Goal: Task Accomplishment & Management: Manage account settings

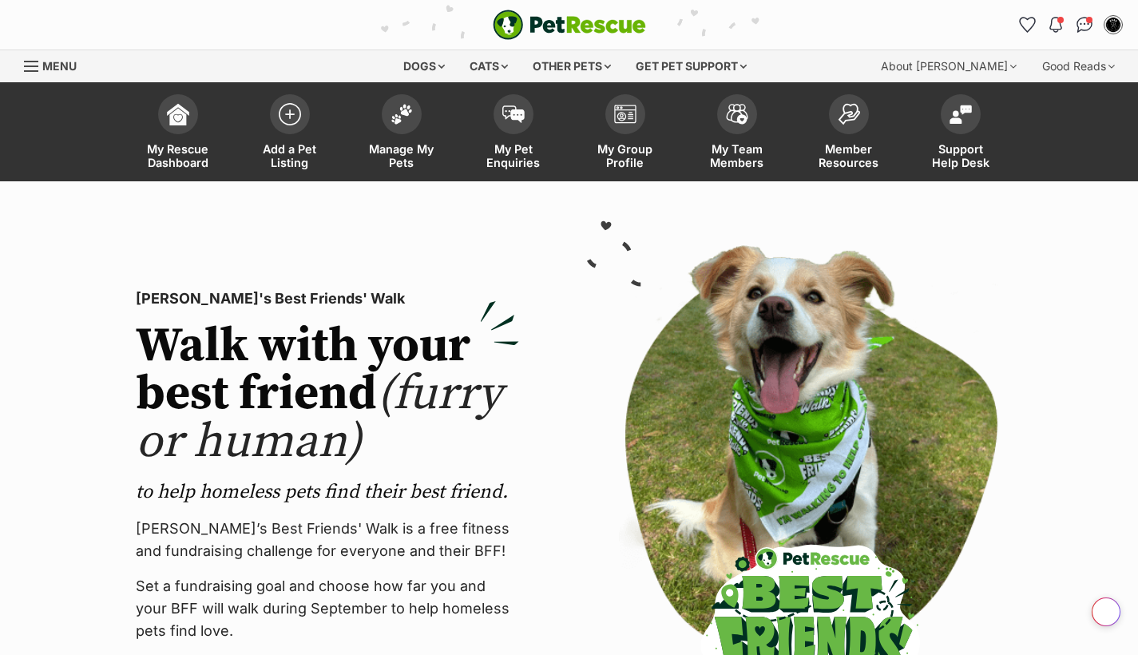
click at [391, 108] on img at bounding box center [402, 114] width 22 height 21
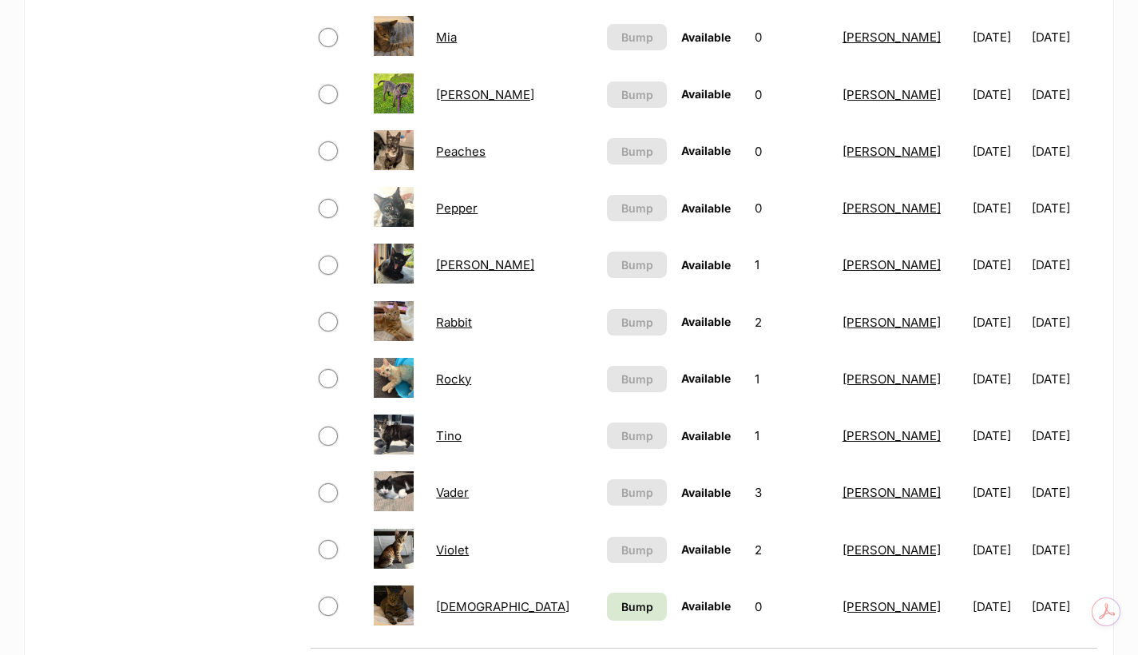
scroll to position [1144, 0]
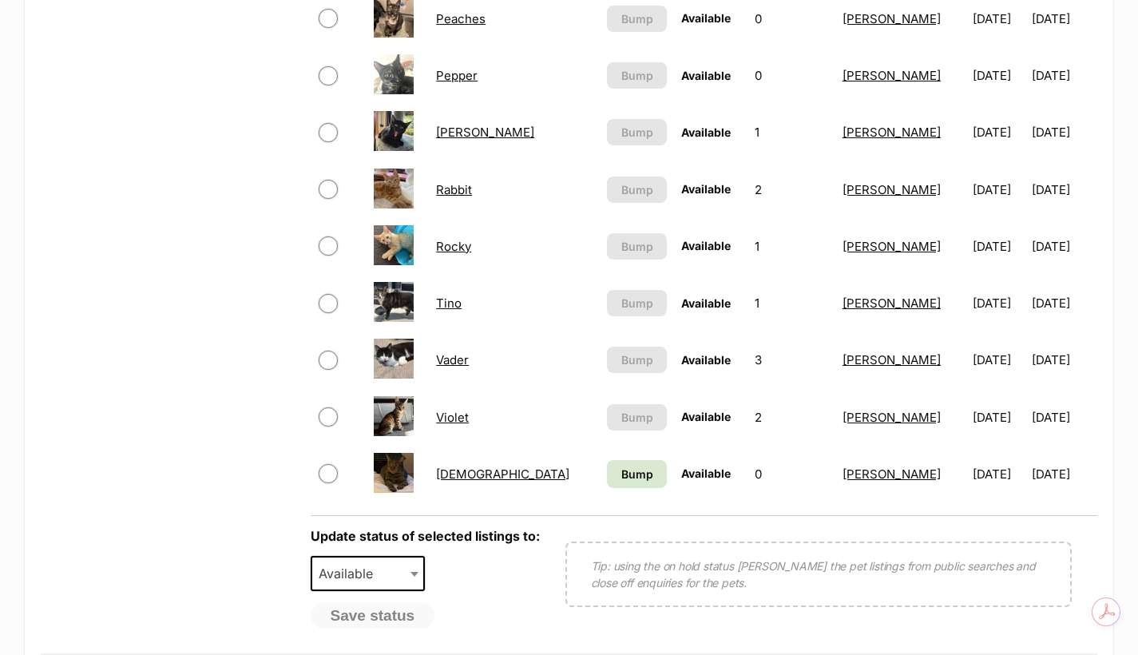
click at [469, 414] on link "Violet" at bounding box center [452, 417] width 33 height 15
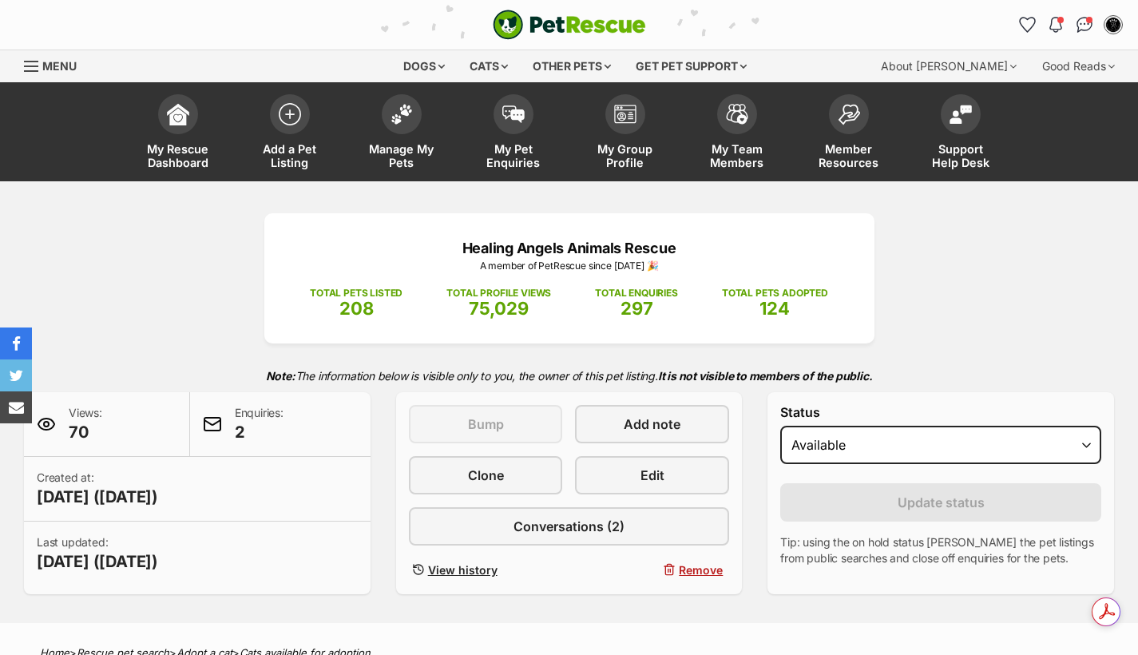
select select "on_hold"
click at [780, 426] on select "Draft - not available as listing has enquires Available On hold Adopted" at bounding box center [940, 445] width 321 height 38
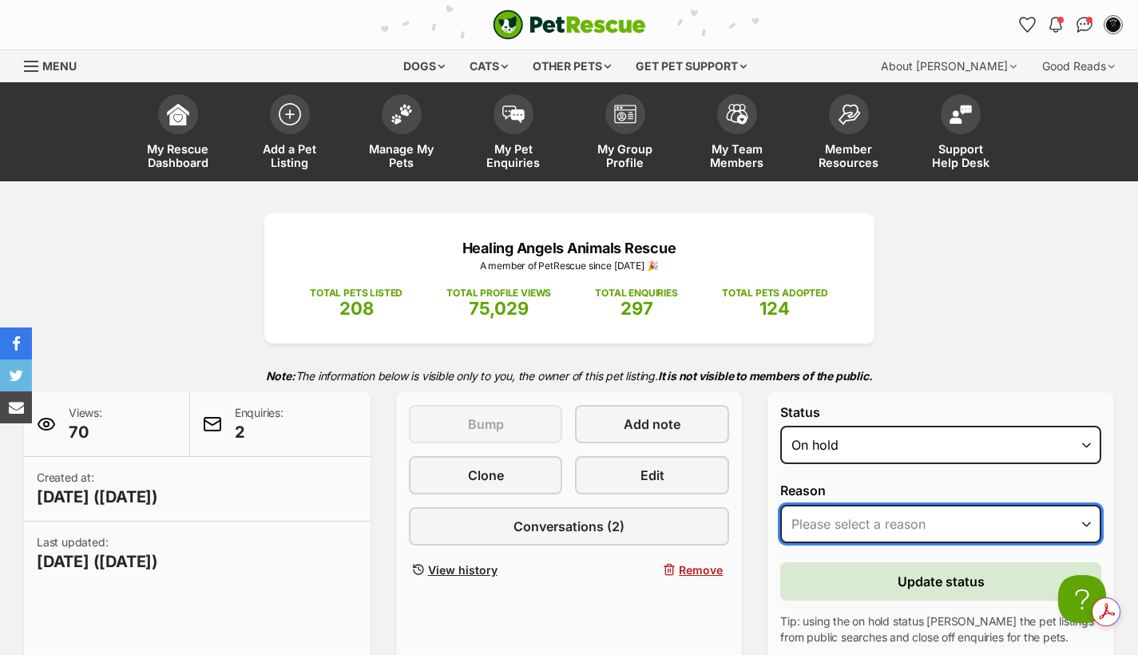
click at [875, 519] on select "Please select a reason Medical reasons Reviewing applications Adoption pending …" at bounding box center [940, 524] width 321 height 38
select select "reviewing_applications"
click at [780, 505] on select "Please select a reason Medical reasons Reviewing applications Adoption pending …" at bounding box center [940, 524] width 321 height 38
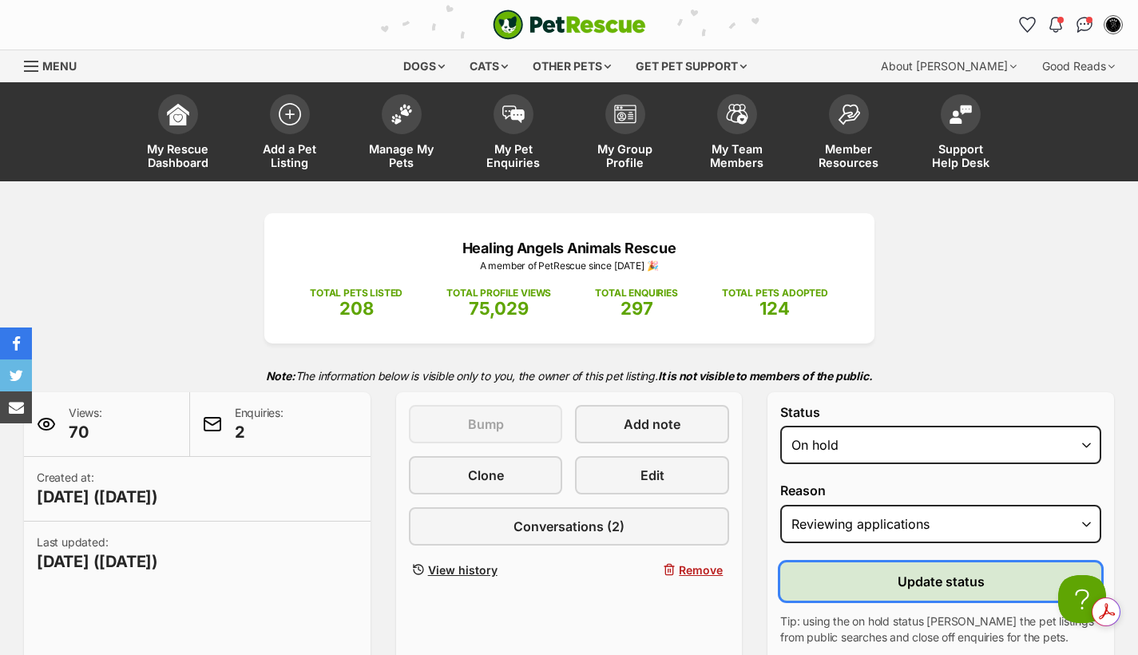
click at [907, 574] on span "Update status" at bounding box center [941, 581] width 87 height 19
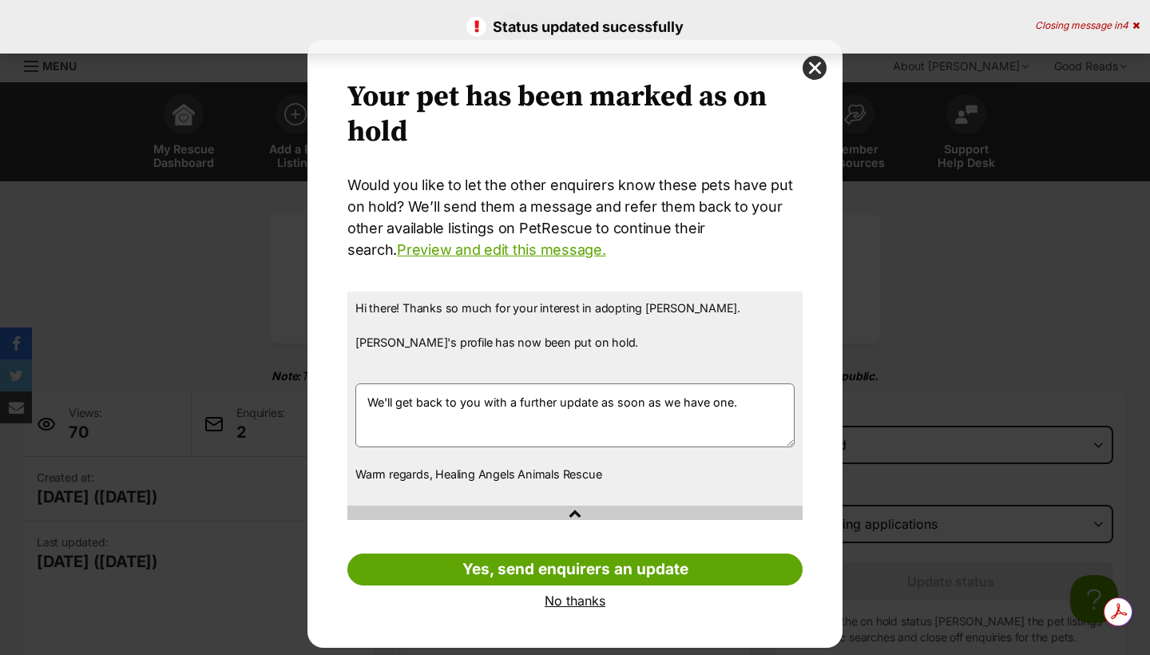
click at [582, 601] on link "No thanks" at bounding box center [574, 600] width 455 height 14
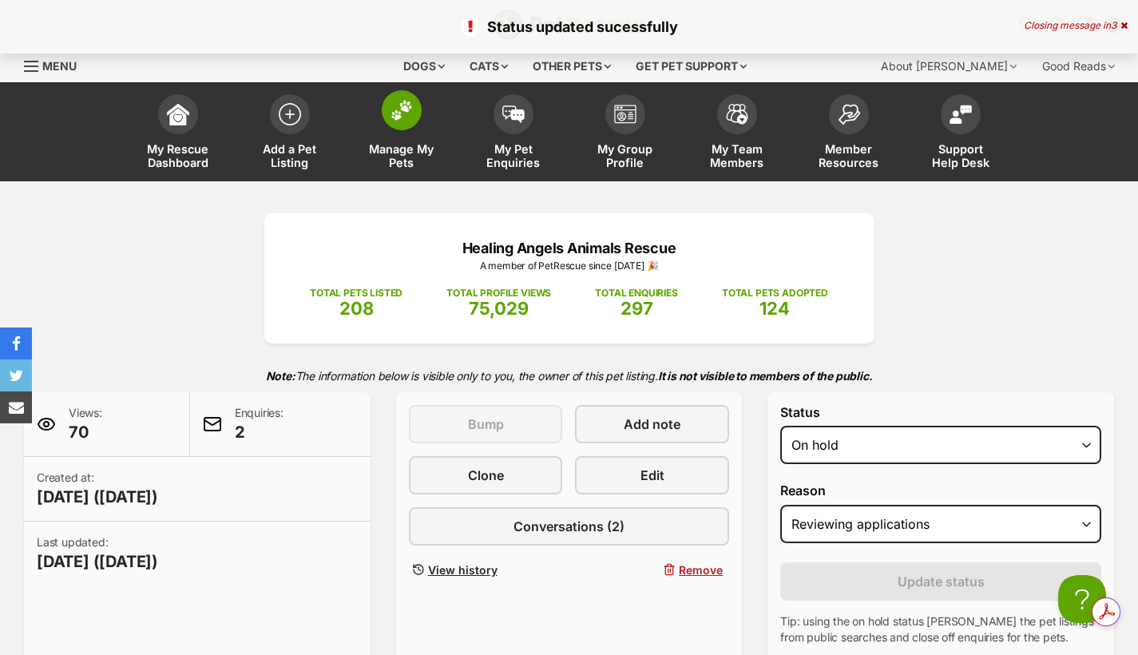
click at [397, 123] on span at bounding box center [402, 110] width 40 height 40
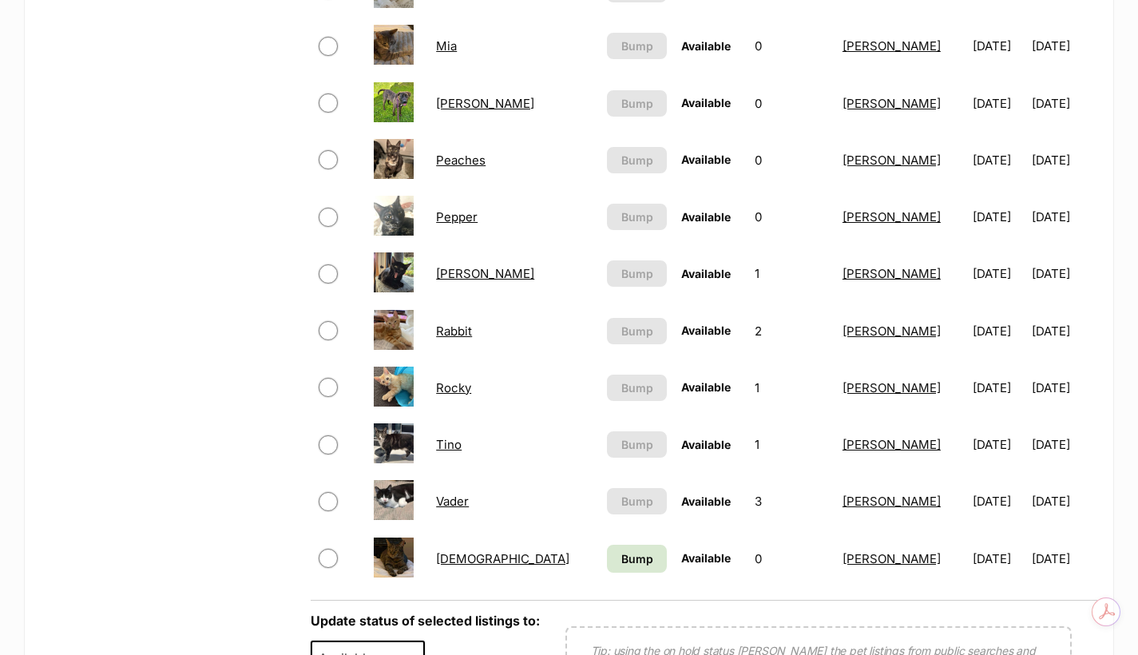
scroll to position [1092, 0]
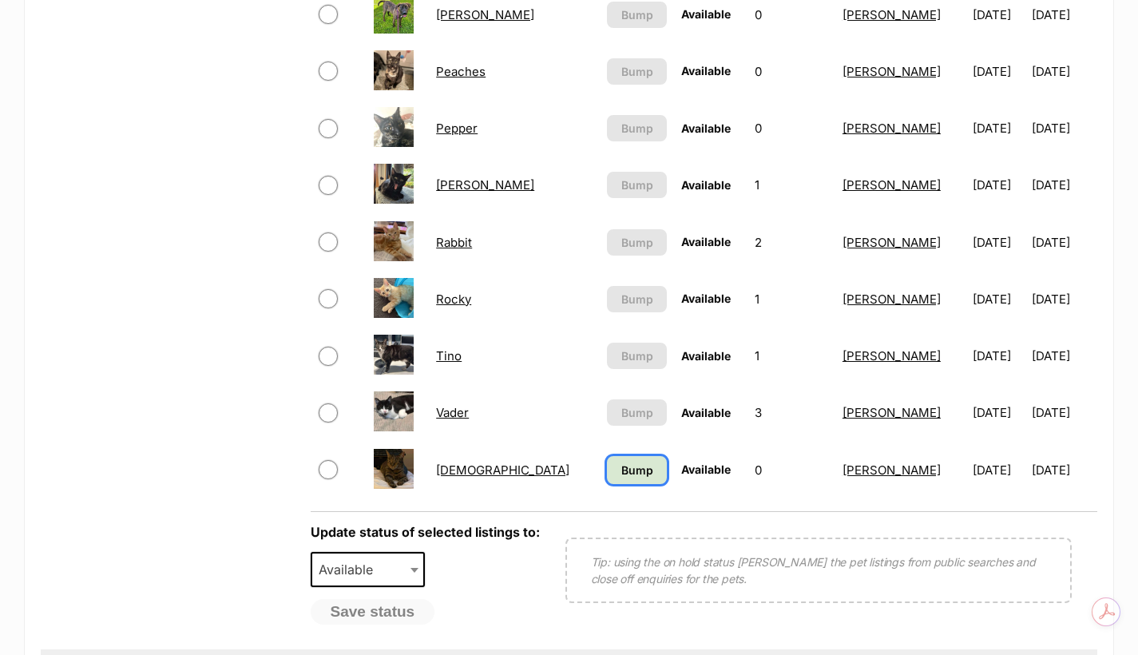
click at [607, 471] on link "Bump" at bounding box center [636, 470] width 59 height 28
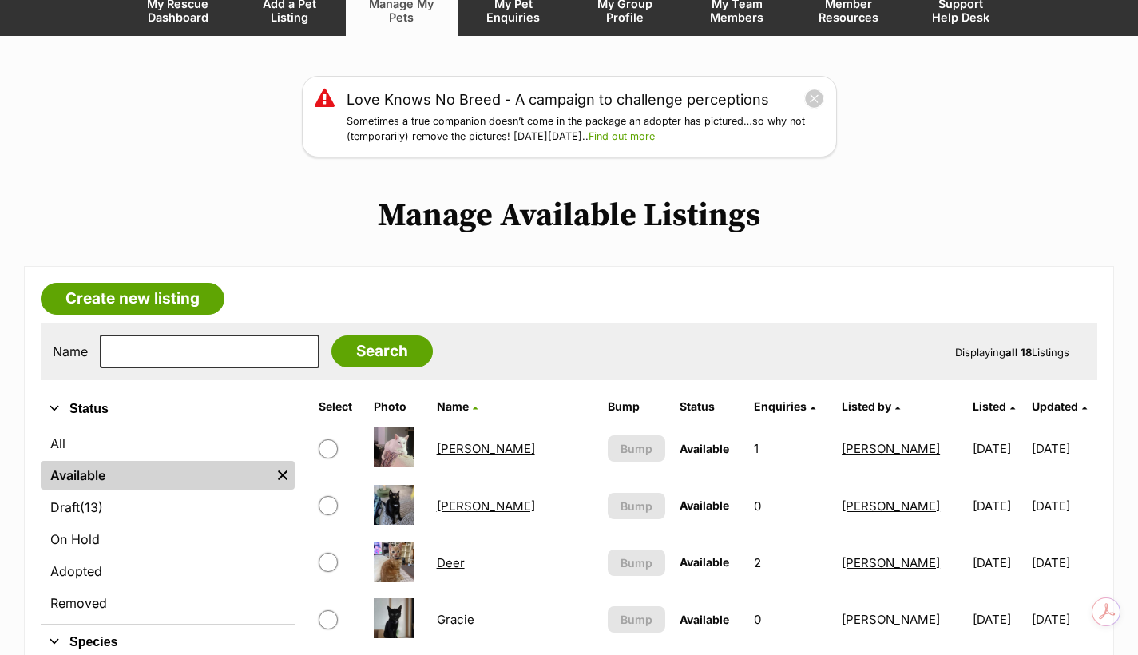
scroll to position [160, 0]
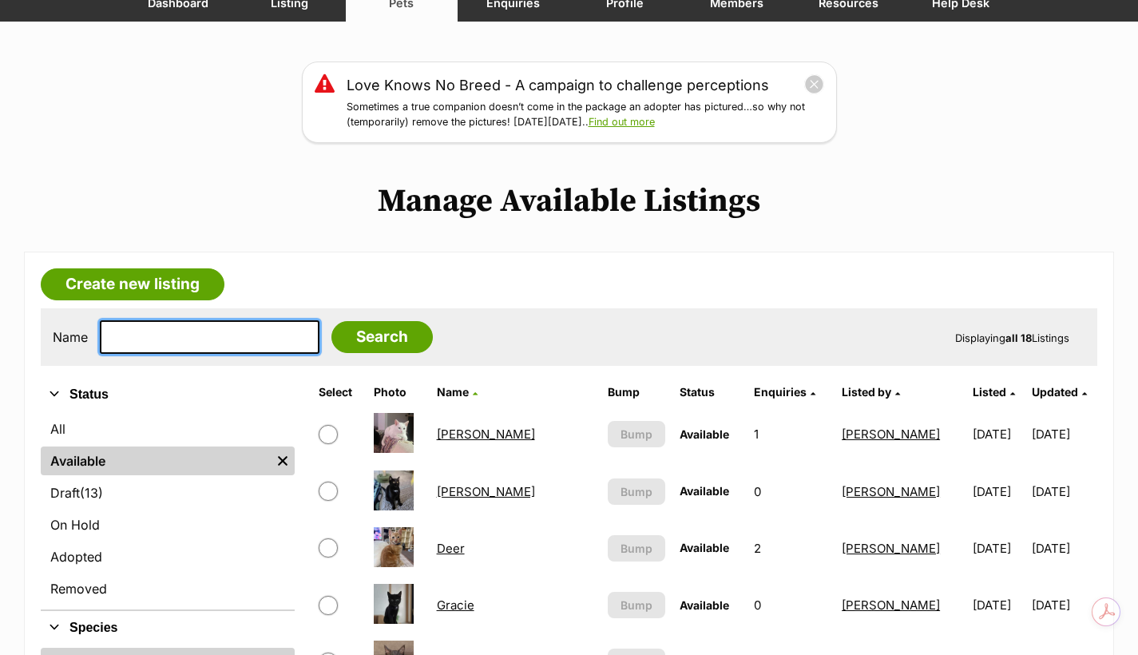
click at [224, 340] on input "text" at bounding box center [210, 337] width 220 height 34
type input "rabbit"
click at [331, 321] on input "Search" at bounding box center [381, 337] width 101 height 32
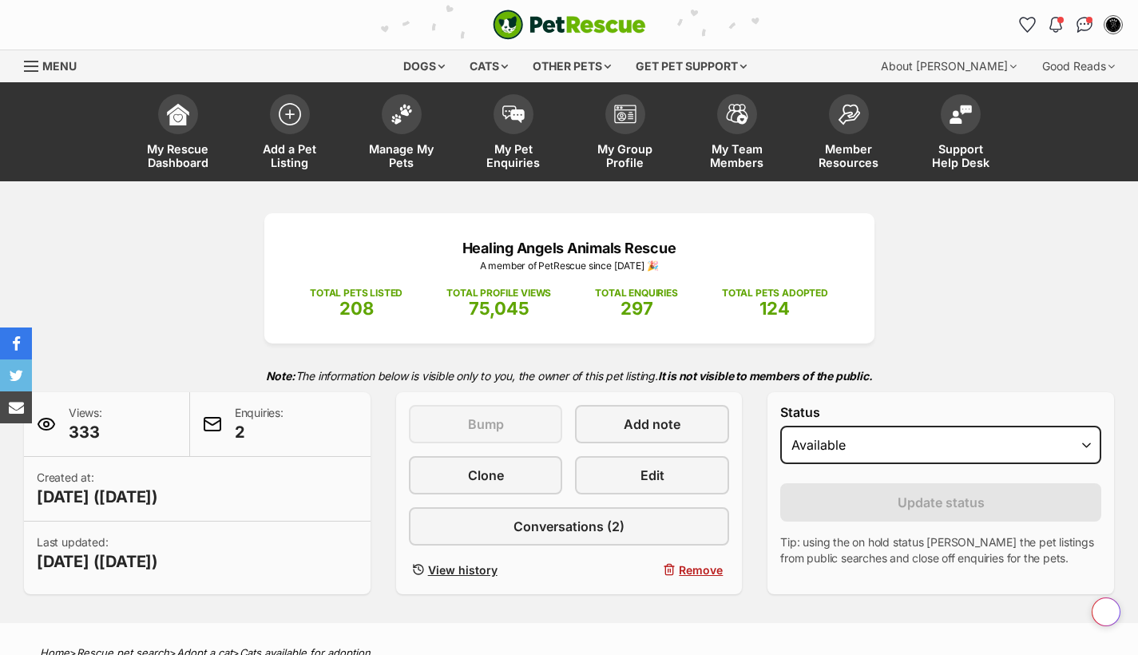
select select "on_hold"
click at [780, 426] on select "Draft - not available as listing has enquires Available On hold Adopted" at bounding box center [940, 445] width 321 height 38
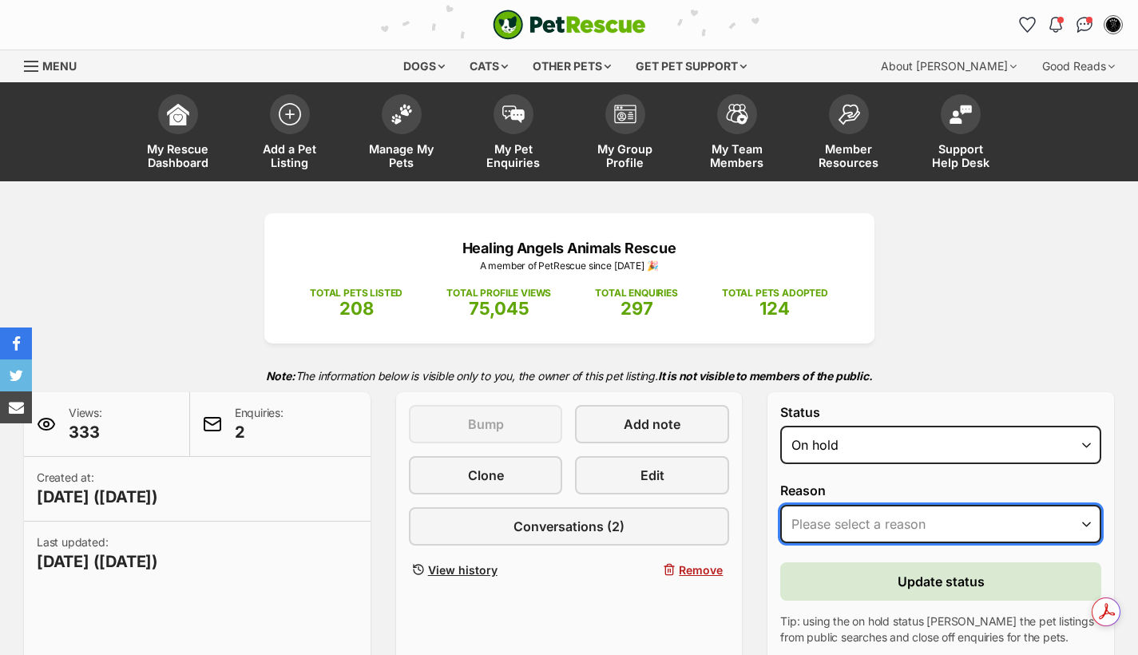
click at [859, 521] on select "Please select a reason Medical reasons Reviewing applications Adoption pending …" at bounding box center [940, 524] width 321 height 38
select select "reviewing_applications"
click at [780, 505] on select "Please select a reason Medical reasons Reviewing applications Adoption pending …" at bounding box center [940, 524] width 321 height 38
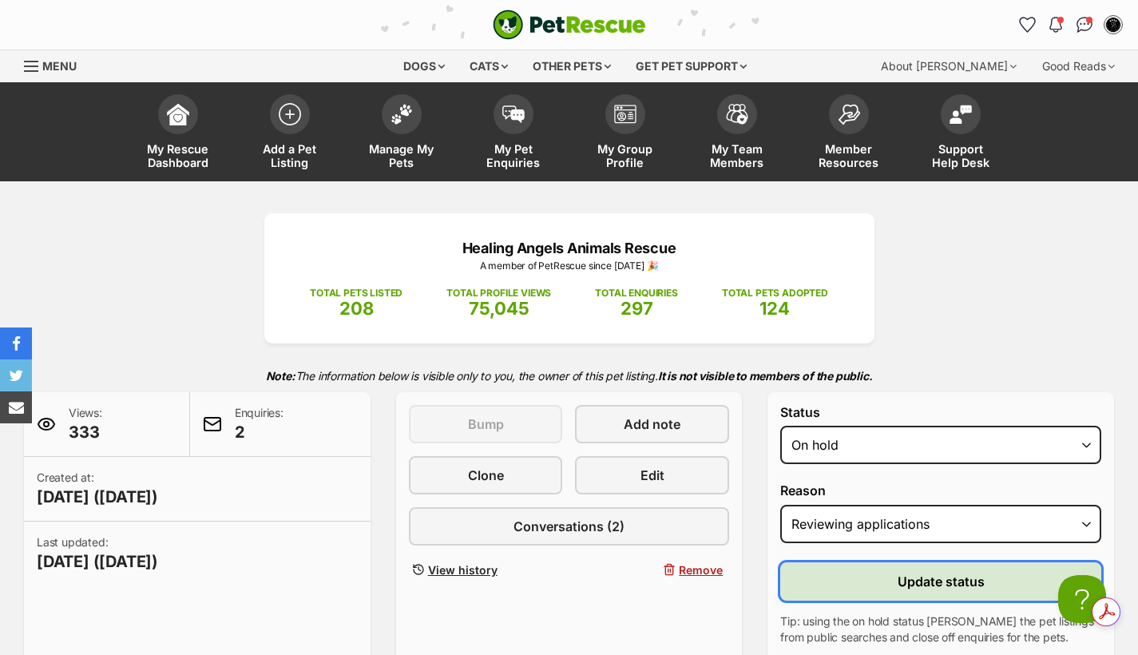
click at [922, 583] on span "Update status" at bounding box center [941, 581] width 87 height 19
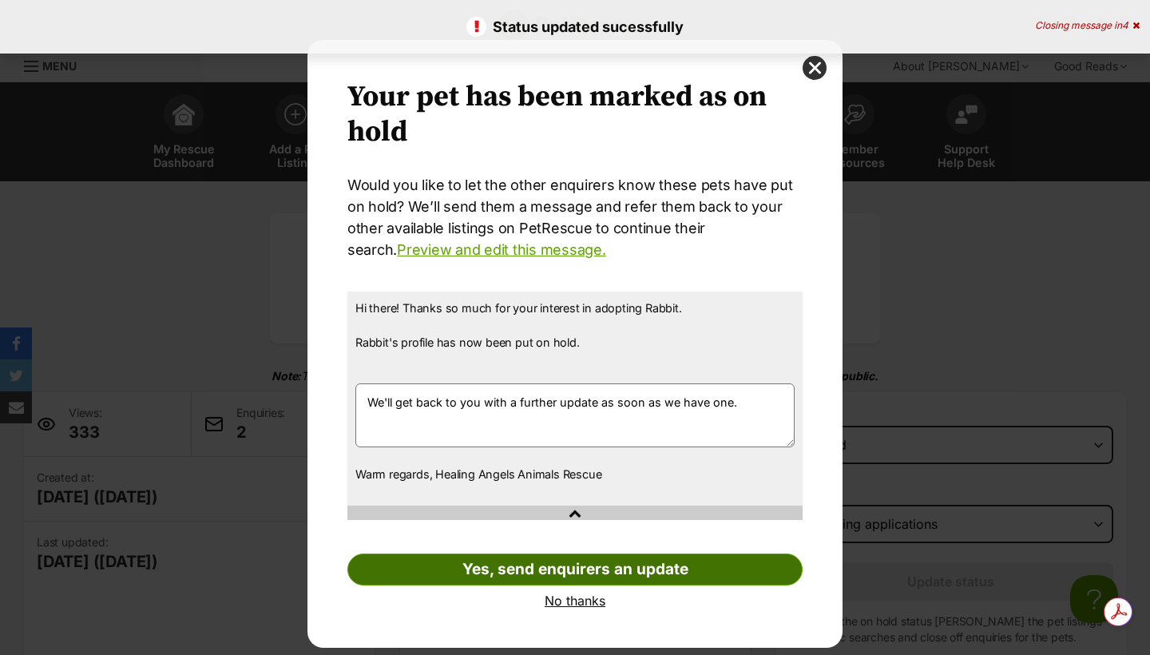
click at [548, 575] on link "Yes, send enquirers an update" at bounding box center [574, 569] width 455 height 32
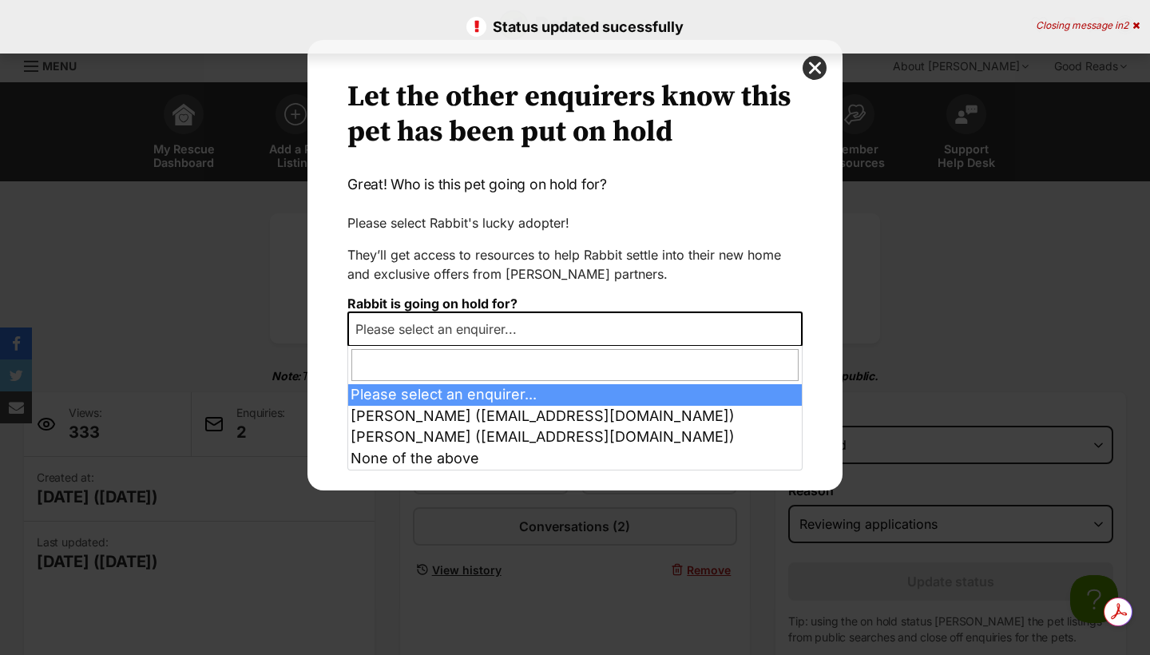
click at [400, 329] on span "Please select an enquirer..." at bounding box center [441, 329] width 184 height 22
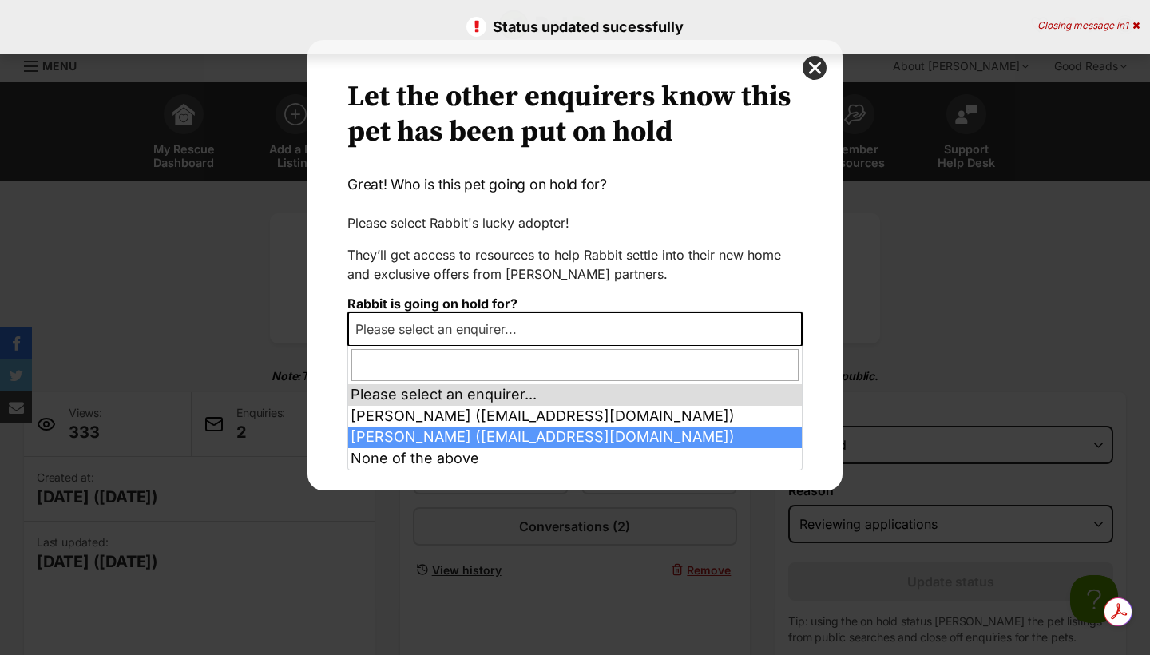
select select "2026581"
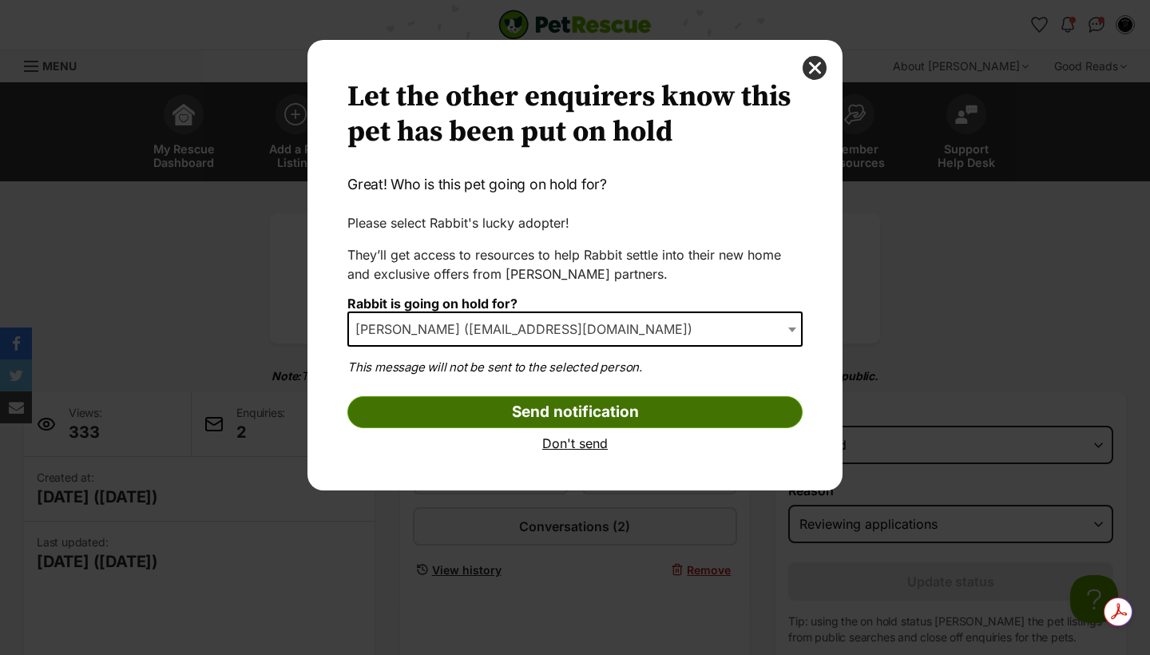
click at [555, 414] on input "Send notification" at bounding box center [574, 412] width 455 height 32
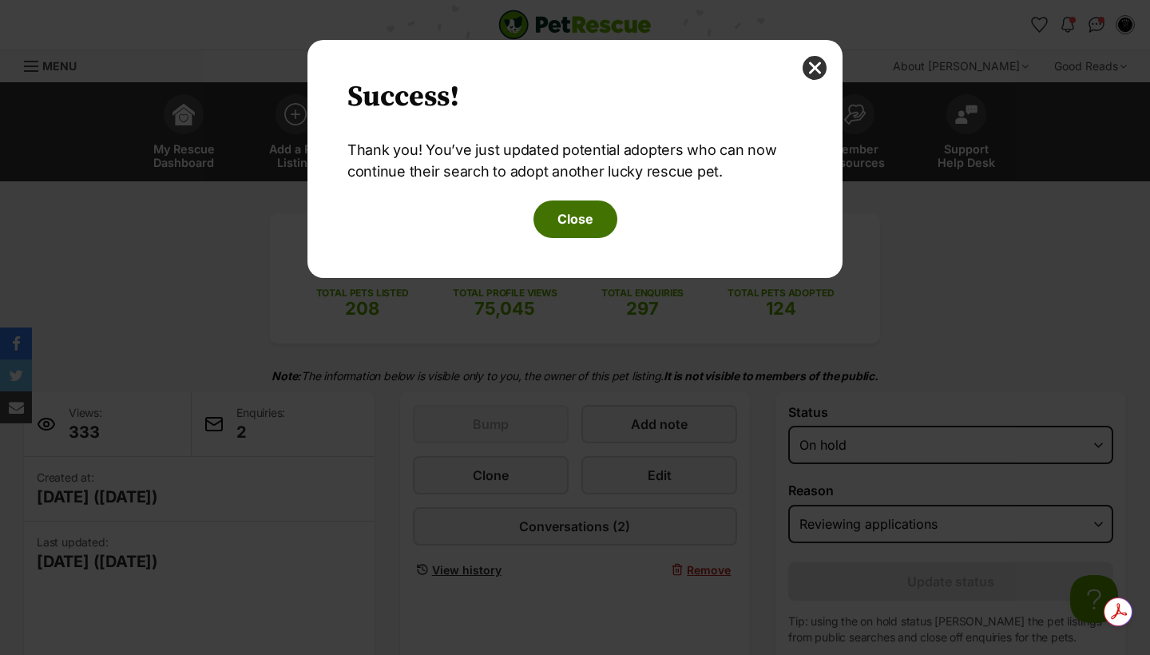
click at [572, 224] on button "Close" at bounding box center [575, 218] width 84 height 37
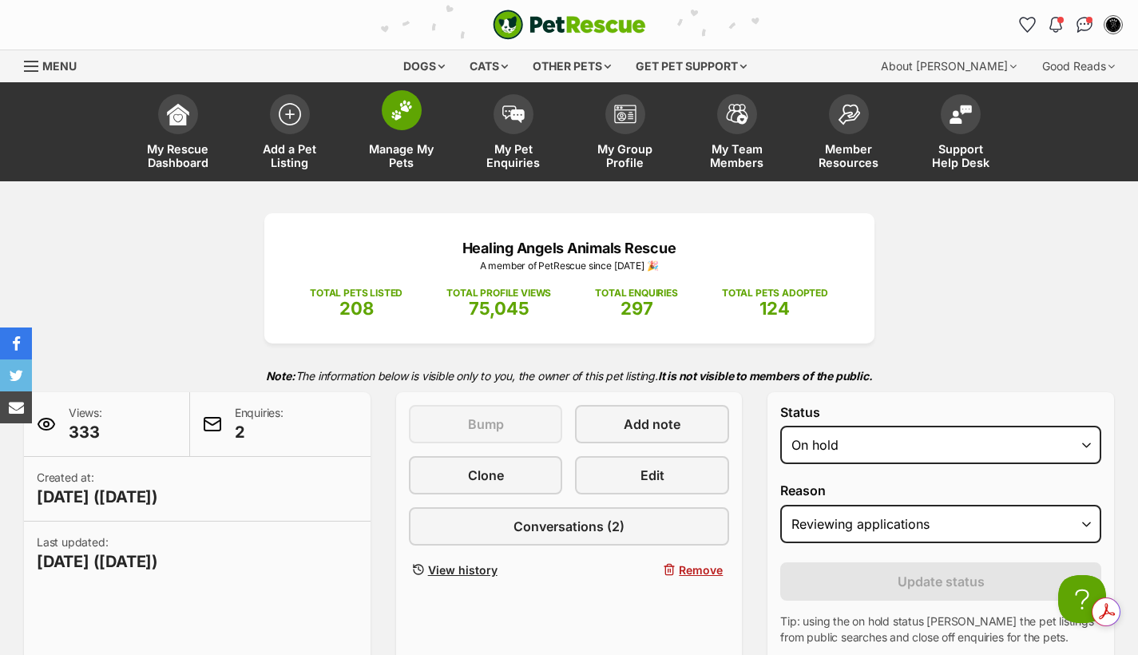
click at [403, 122] on span at bounding box center [402, 110] width 40 height 40
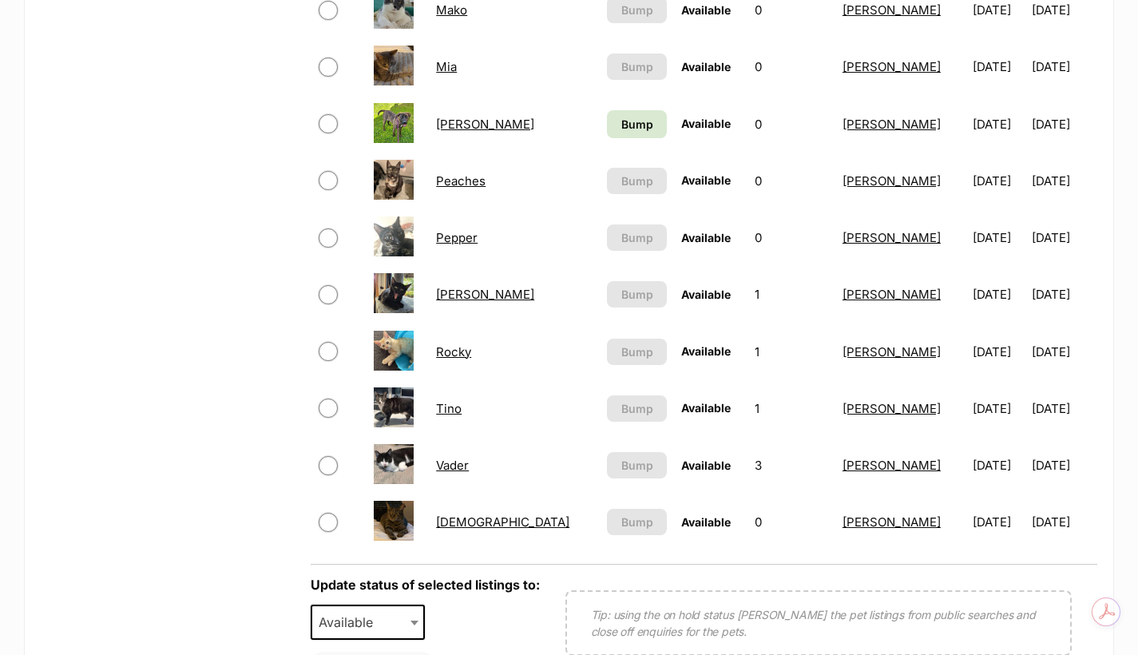
scroll to position [985, 0]
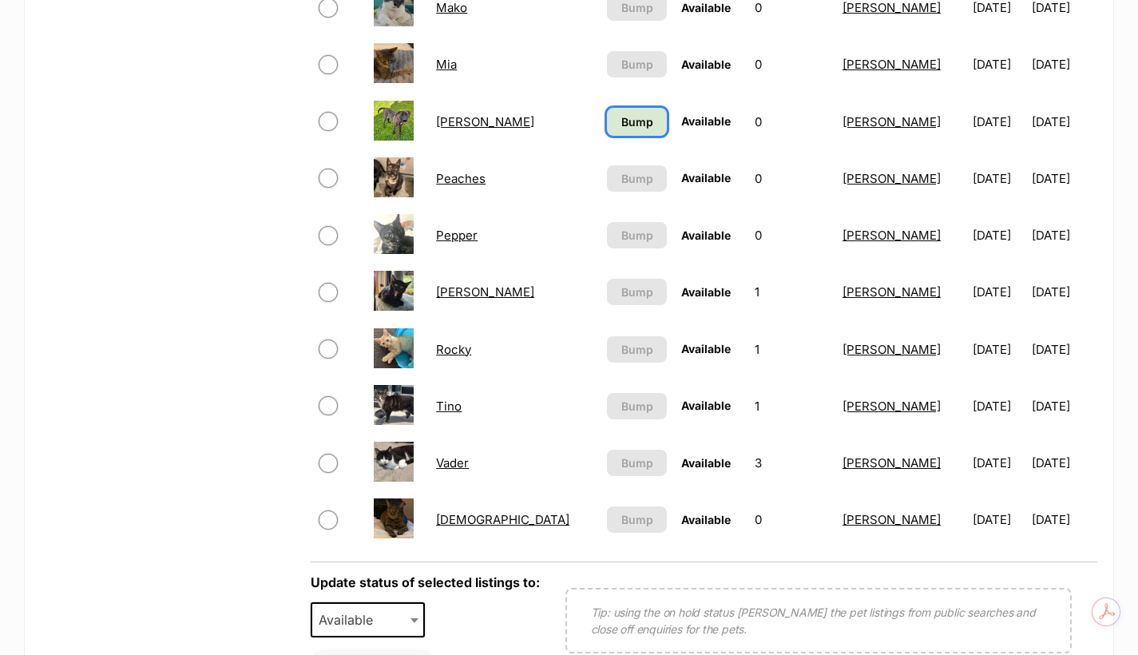
click at [621, 125] on span "Bump" at bounding box center [637, 121] width 32 height 17
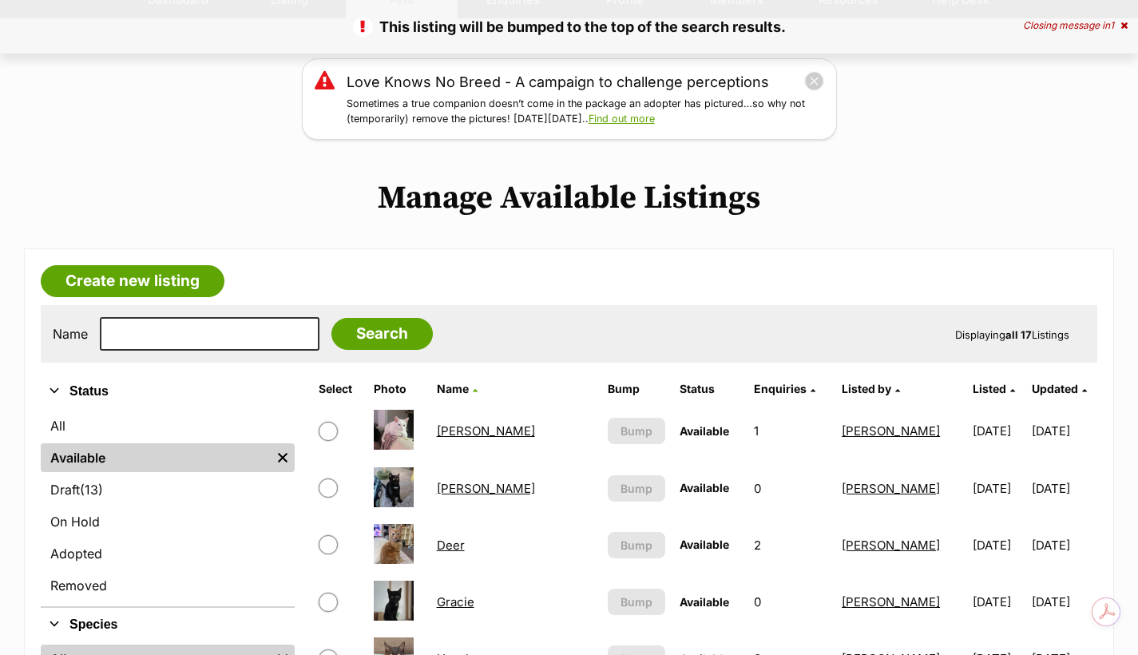
scroll to position [160, 0]
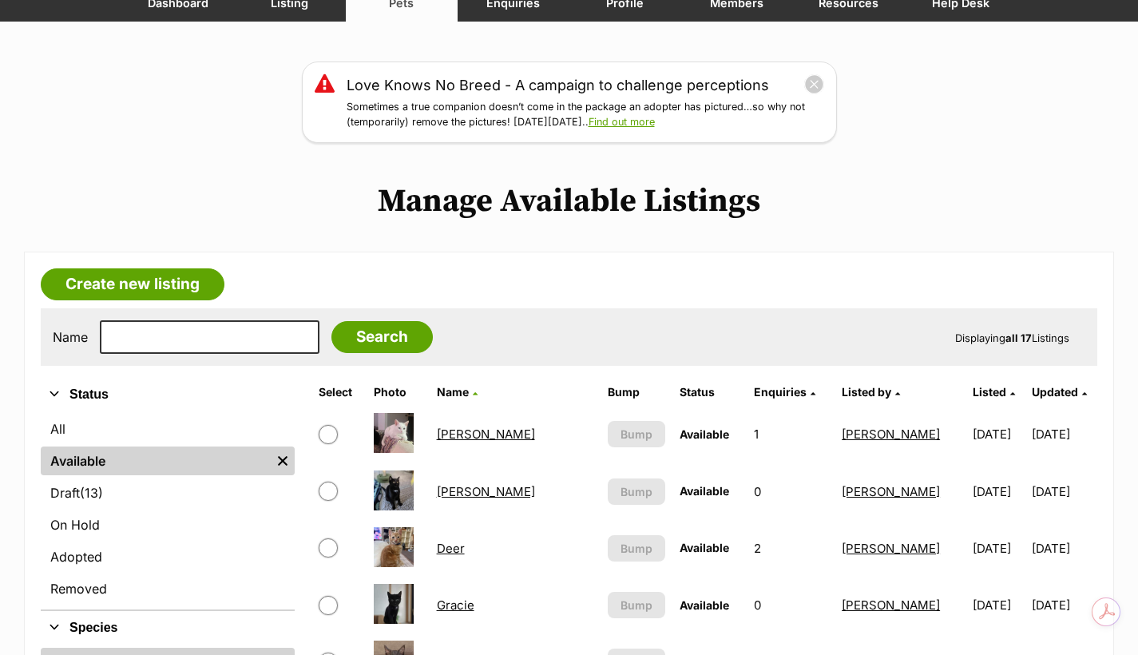
click at [459, 434] on link "[PERSON_NAME]" at bounding box center [486, 433] width 98 height 15
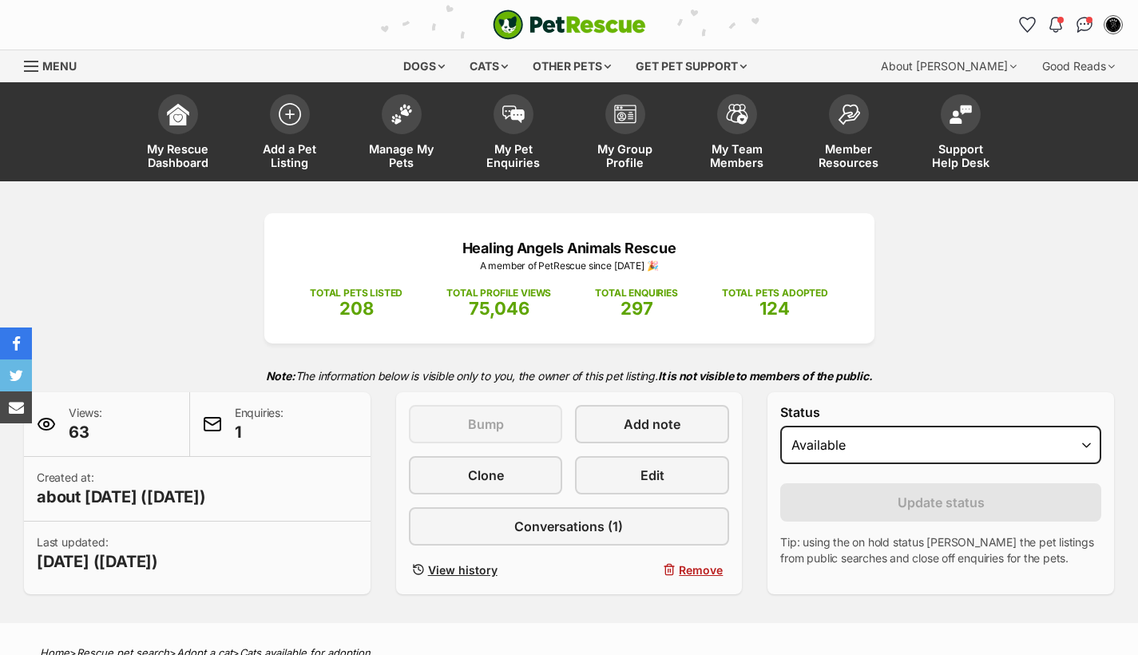
select select "on_hold"
click at [780, 426] on select "Draft - not available as listing has enquires Available On hold Adopted" at bounding box center [940, 445] width 321 height 38
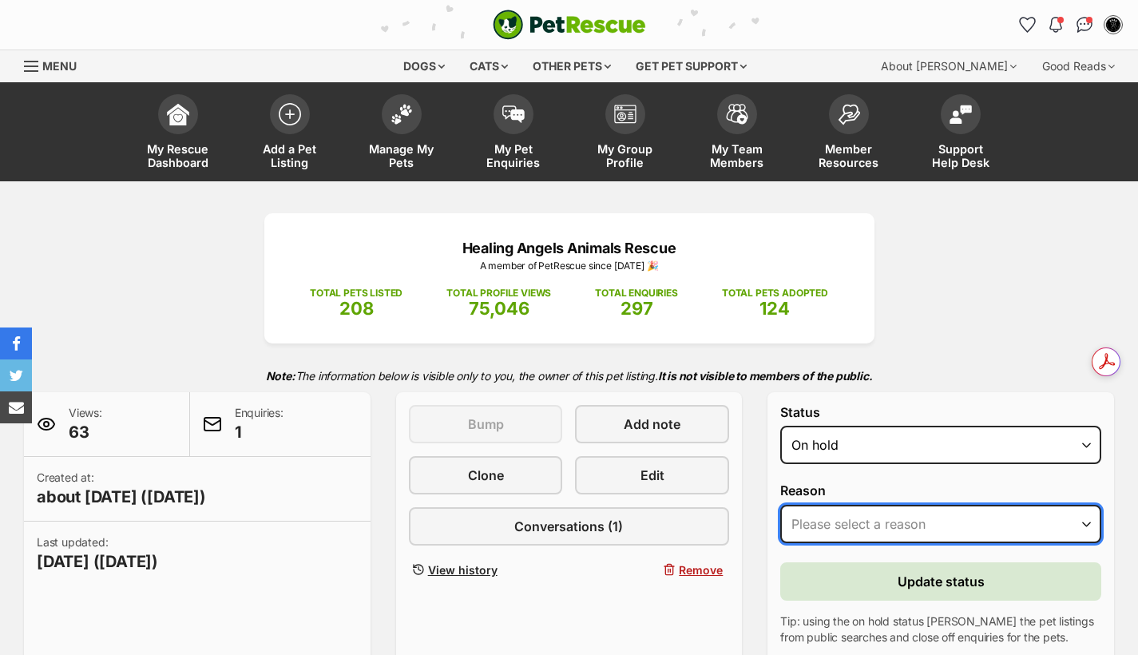
click at [827, 522] on select "Please select a reason Medical reasons Reviewing applications Adoption pending …" at bounding box center [940, 524] width 321 height 38
select select "adoption_pending"
click at [780, 505] on select "Please select a reason Medical reasons Reviewing applications Adoption pending …" at bounding box center [940, 524] width 321 height 38
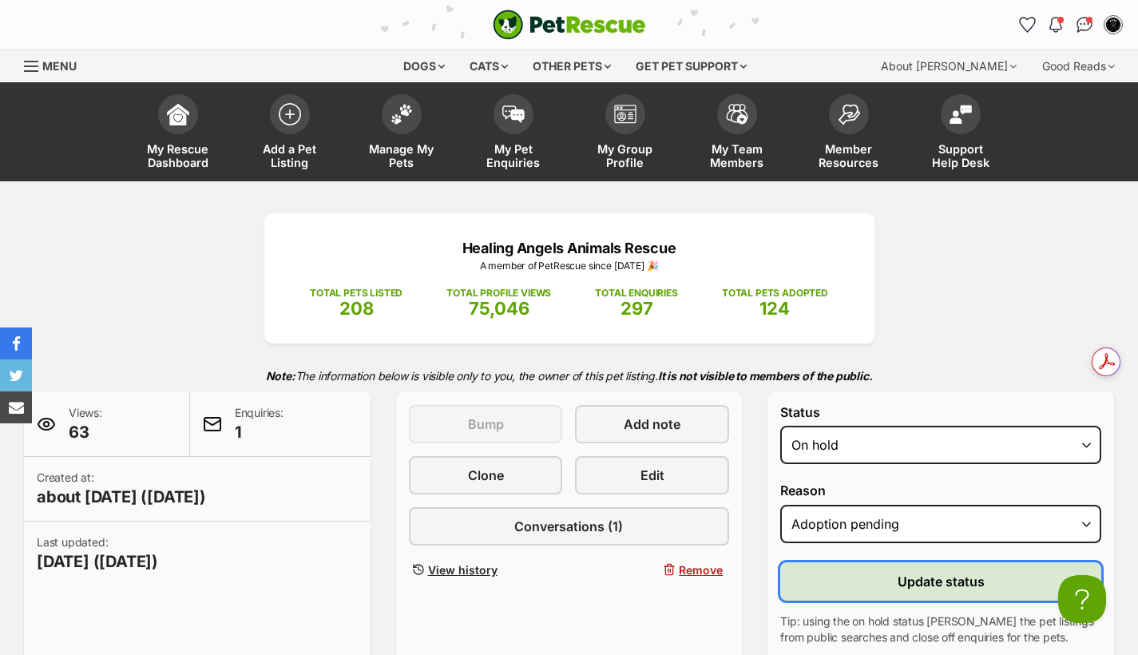
click at [912, 577] on span "Update status" at bounding box center [941, 581] width 87 height 19
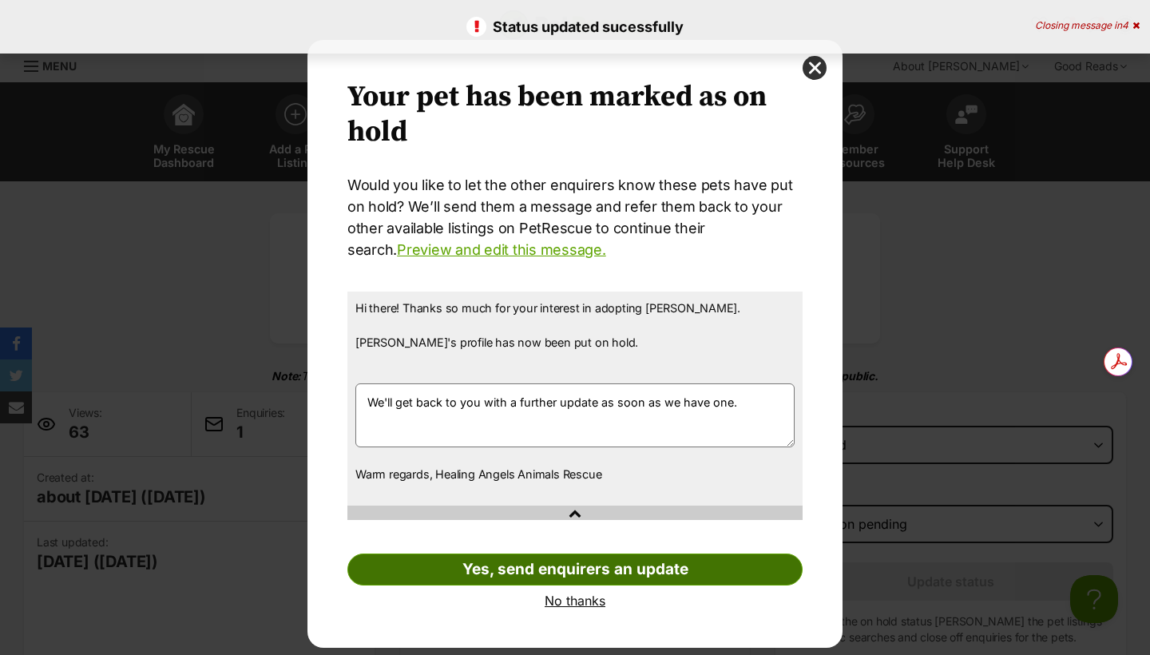
click at [457, 569] on link "Yes, send enquirers an update" at bounding box center [574, 569] width 455 height 32
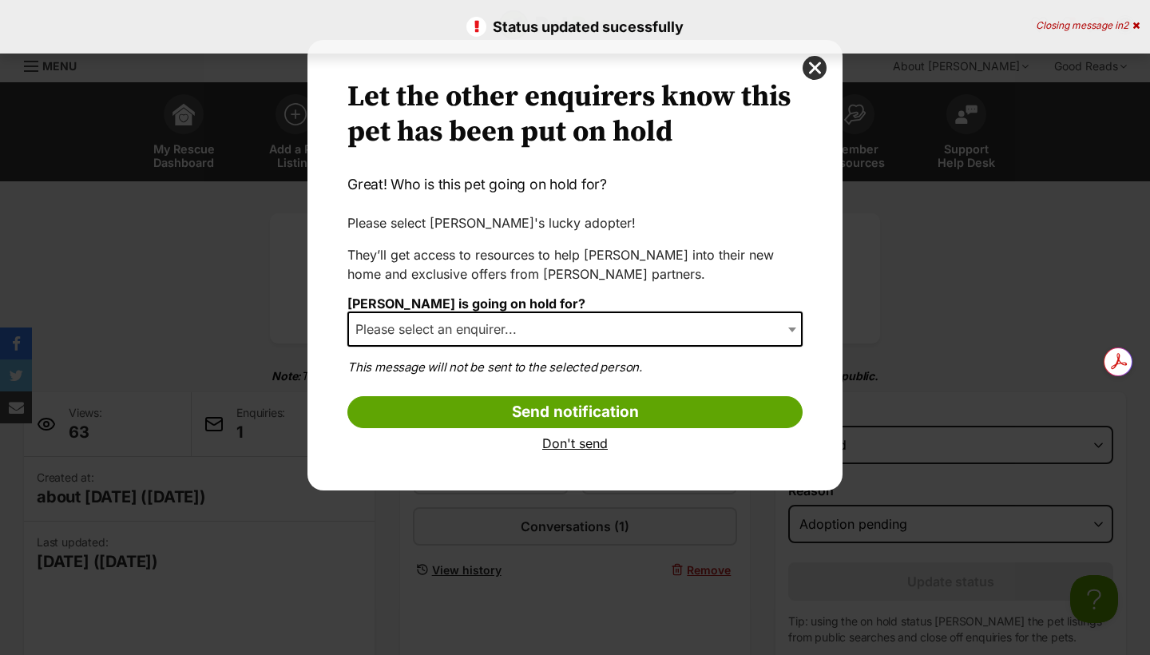
click at [403, 328] on span "Please select an enquirer..." at bounding box center [441, 329] width 184 height 22
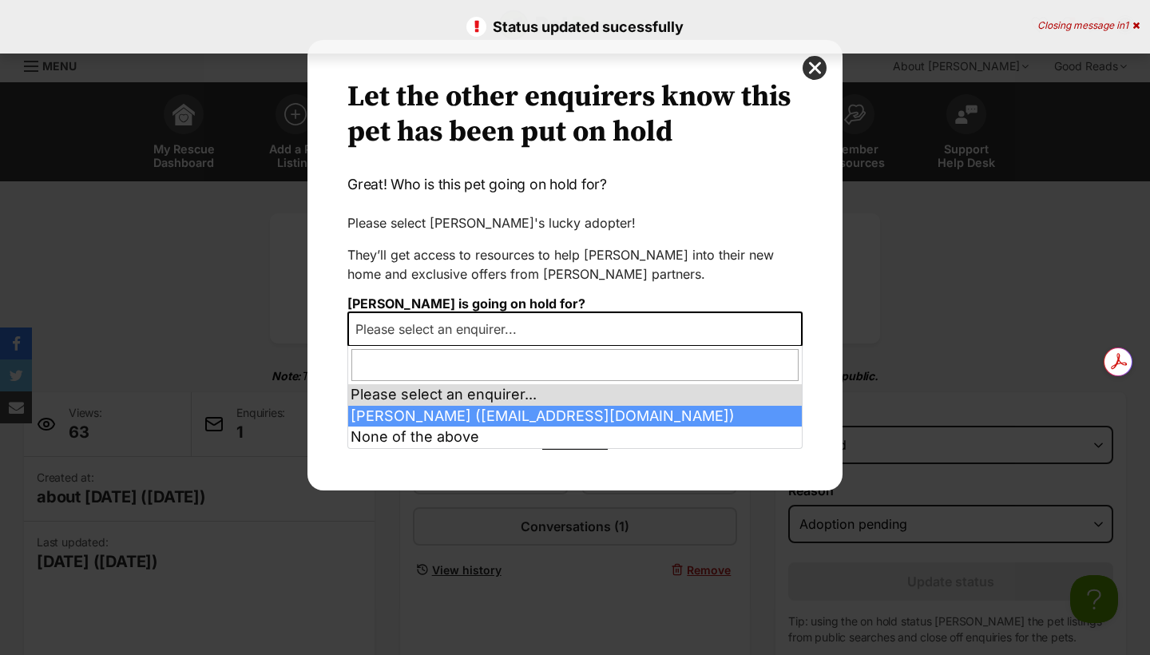
select select "2027125"
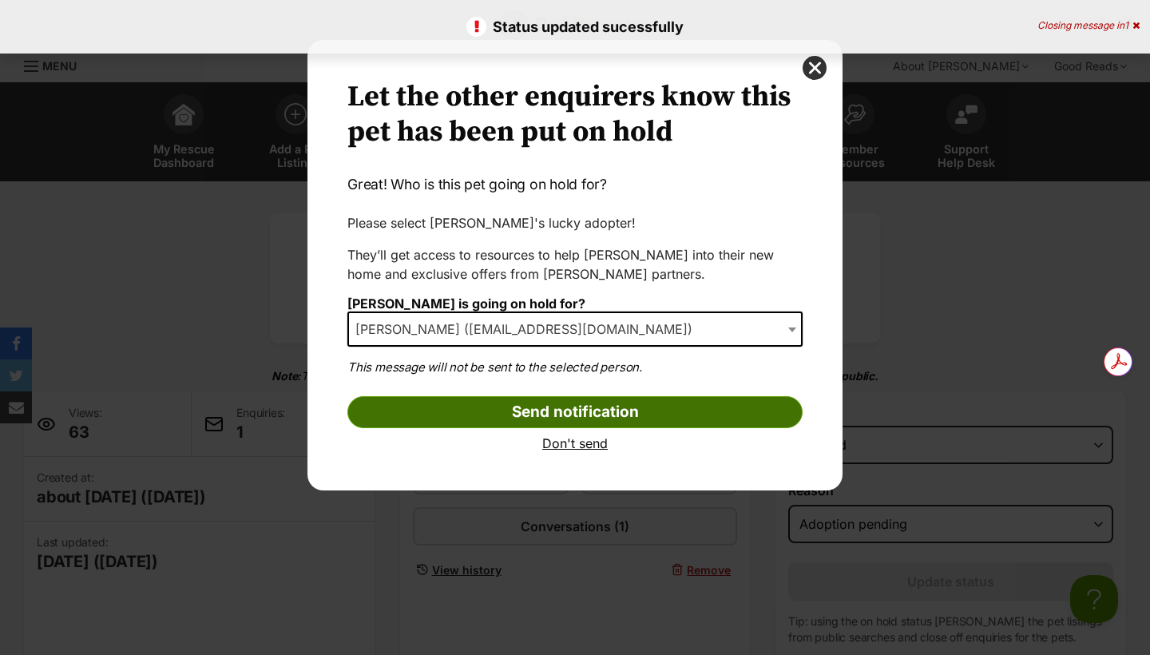
click at [502, 407] on input "Send notification" at bounding box center [574, 412] width 455 height 32
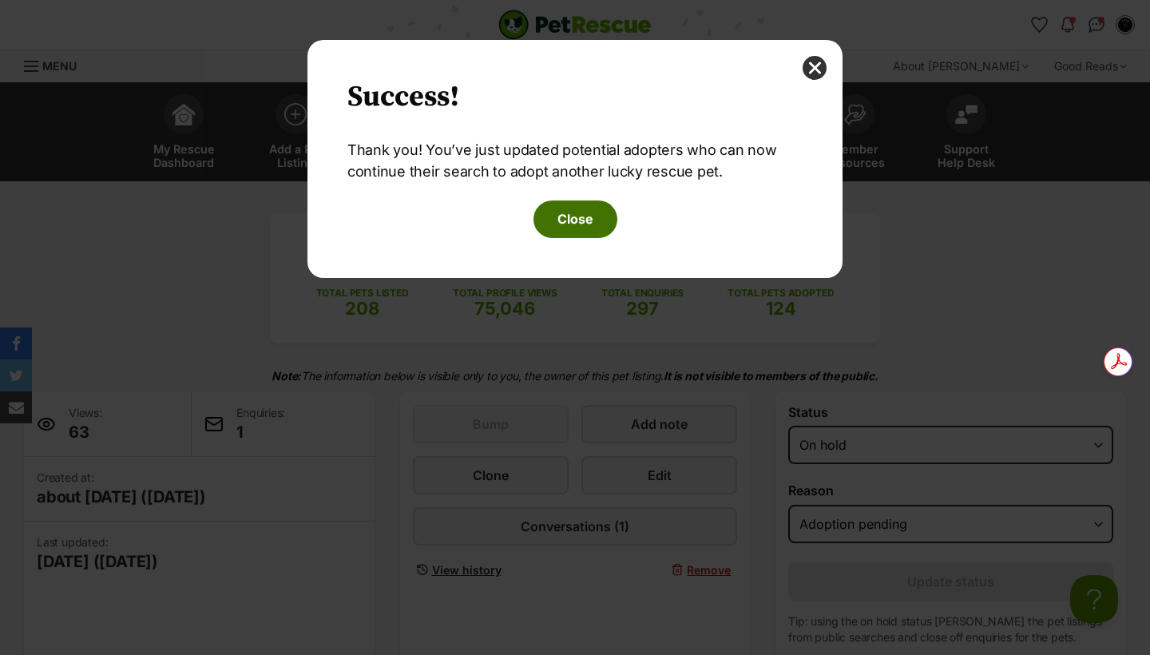
click at [566, 228] on button "Close" at bounding box center [575, 218] width 84 height 37
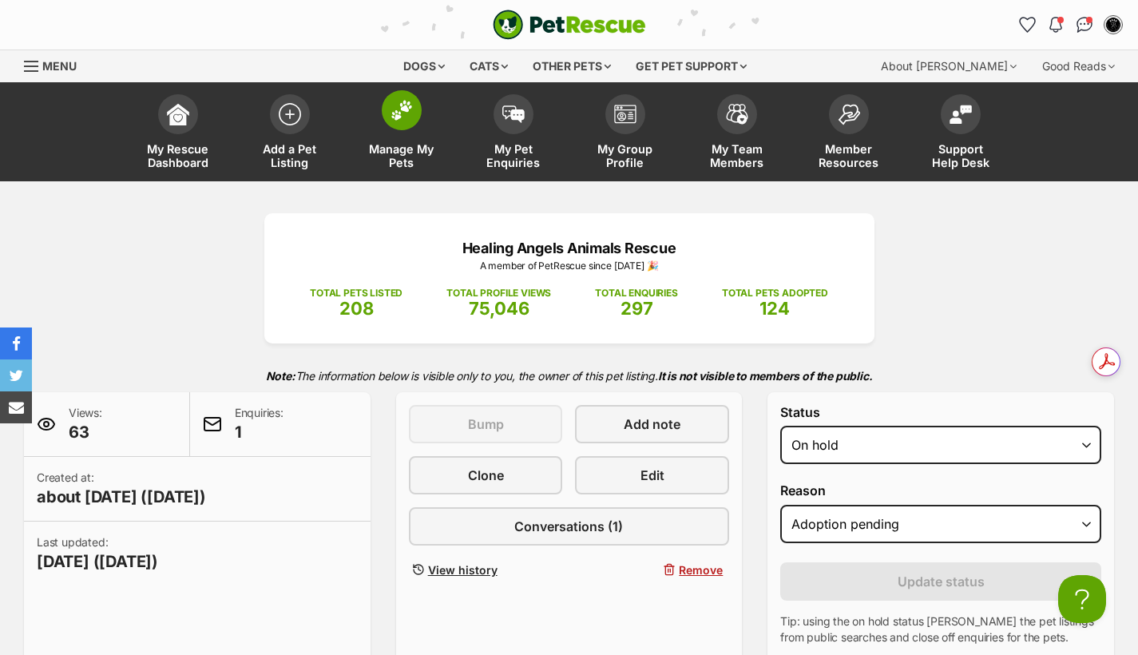
click at [396, 112] on img at bounding box center [402, 110] width 22 height 21
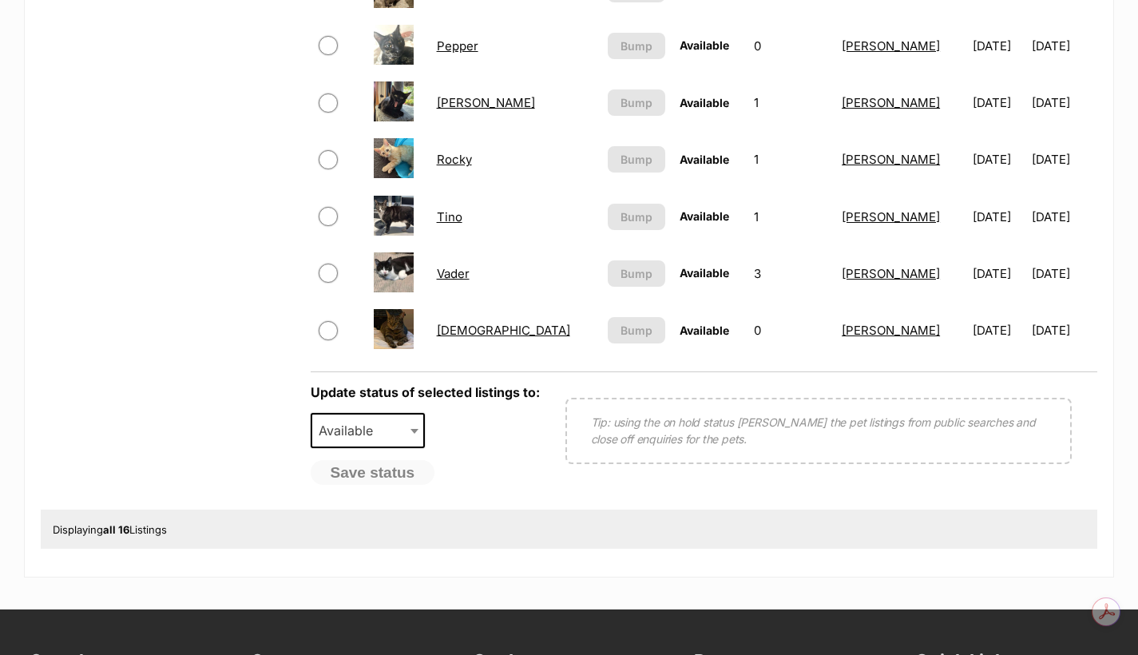
scroll to position [1118, 0]
